Goal: Transaction & Acquisition: Book appointment/travel/reservation

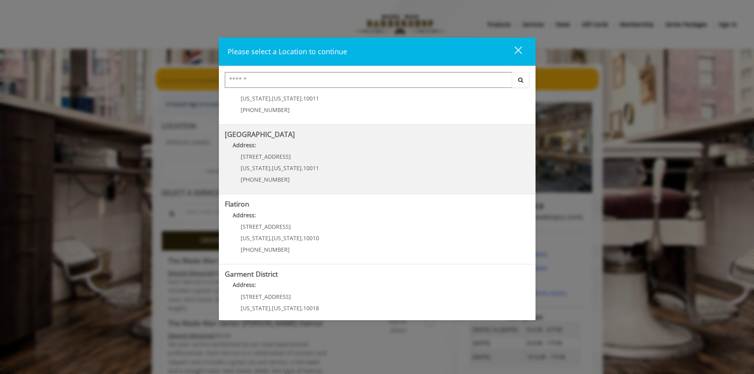
scroll to position [119, 0]
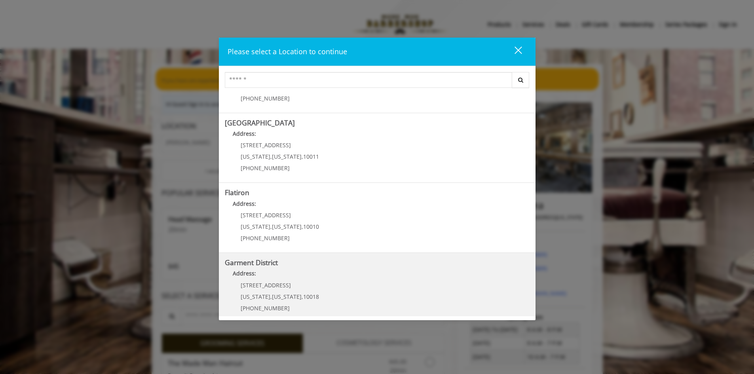
click at [311, 282] on p "[STREET_ADDRESS]" at bounding box center [280, 285] width 78 height 6
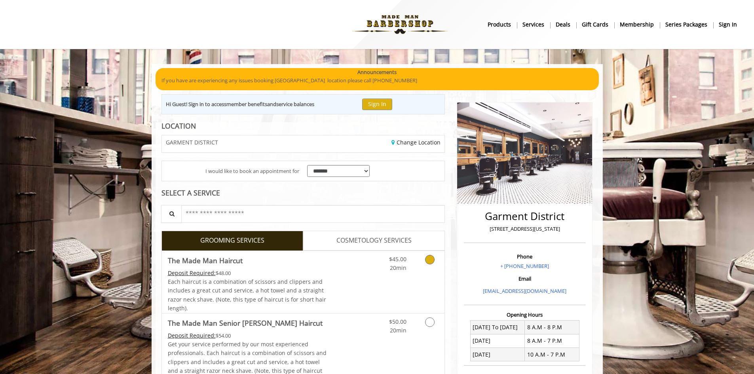
click at [429, 260] on icon "Grooming services" at bounding box center [429, 259] width 9 height 9
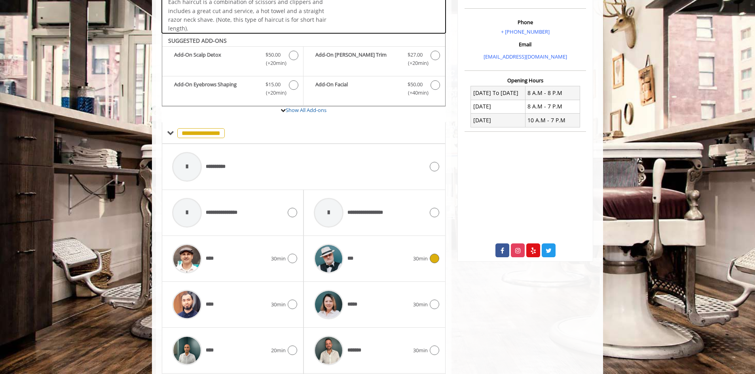
scroll to position [268, 0]
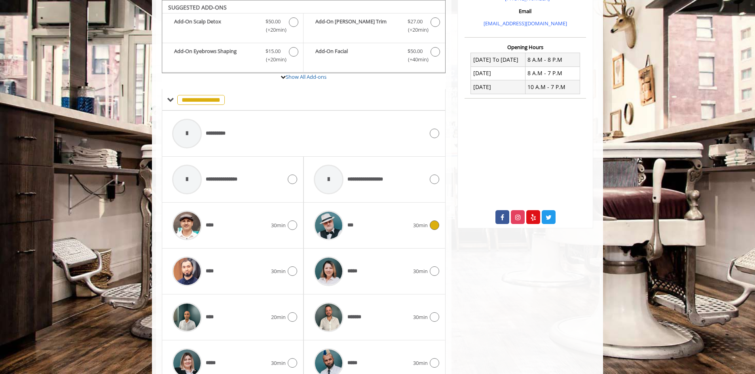
click at [433, 227] on icon at bounding box center [434, 224] width 9 height 9
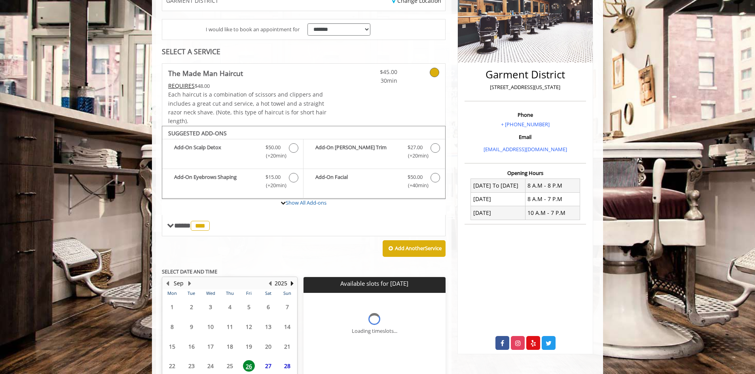
scroll to position [207, 0]
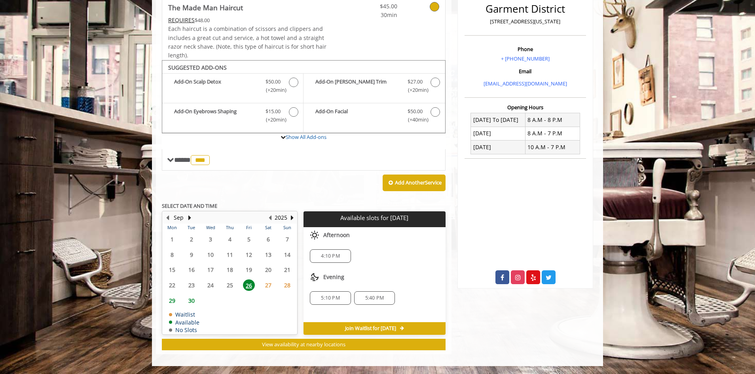
click at [190, 300] on span "30" at bounding box center [192, 300] width 12 height 11
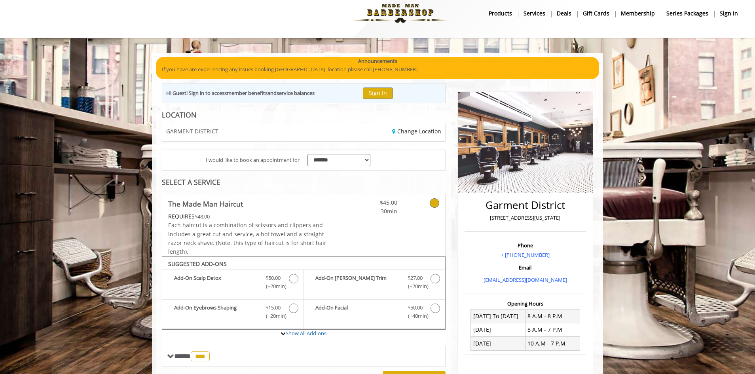
scroll to position [0, 0]
